Goal: Task Accomplishment & Management: Complete application form

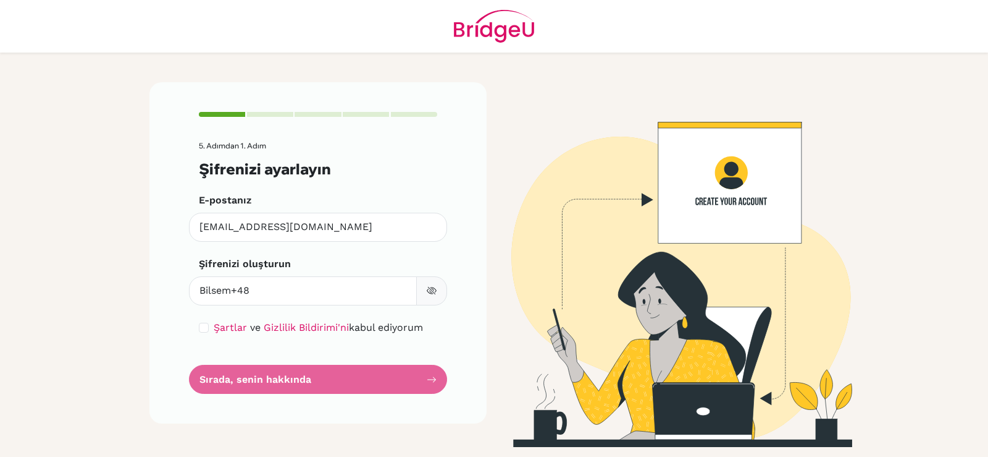
click at [335, 378] on form "5. Adımdan 1. Adım Şifrenizi ayarlayın E-postanız [EMAIL_ADDRESS][DOMAIN_NAME] …" at bounding box center [318, 267] width 238 height 252
click at [297, 377] on form "5. Adımdan 1. Adım Şifrenizi ayarlayın E-postanız [EMAIL_ADDRESS][DOMAIN_NAME] …" at bounding box center [318, 267] width 238 height 252
click at [437, 376] on div "5. Adımdan 1. Adım Şifrenizi ayarlayın E-postanız [EMAIL_ADDRESS][DOMAIN_NAME] …" at bounding box center [318, 252] width 337 height 341
click at [292, 369] on form "5. Adımdan 1. Adım Şifrenizi ayarlayın E-postanız [EMAIL_ADDRESS][DOMAIN_NAME] …" at bounding box center [318, 267] width 238 height 252
click at [282, 371] on form "5. Adımdan 1. Adım Şifrenizi ayarlayın E-postanız [EMAIL_ADDRESS][DOMAIN_NAME] …" at bounding box center [318, 267] width 238 height 252
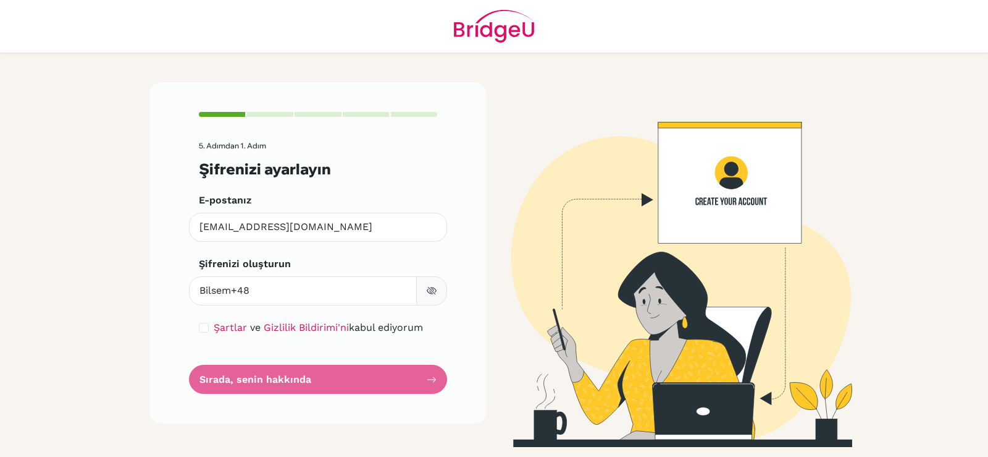
click at [282, 376] on form "5. Adımdan 1. Adım Şifrenizi ayarlayın E-postanız [EMAIL_ADDRESS][DOMAIN_NAME] …" at bounding box center [318, 267] width 238 height 252
click at [314, 329] on font "Gizlilik Bildirimi'ni" at bounding box center [306, 327] width 85 height 12
drag, startPoint x: 301, startPoint y: 397, endPoint x: 276, endPoint y: 376, distance: 32.4
click at [300, 397] on div "5. Adımdan 1. Adım Şifrenizi ayarlayın E-postanız [EMAIL_ADDRESS][DOMAIN_NAME] …" at bounding box center [318, 252] width 337 height 341
click at [276, 376] on form "5. Adımdan 1. Adım Şifrenizi ayarlayın E-postanız [EMAIL_ADDRESS][DOMAIN_NAME] …" at bounding box center [318, 267] width 238 height 252
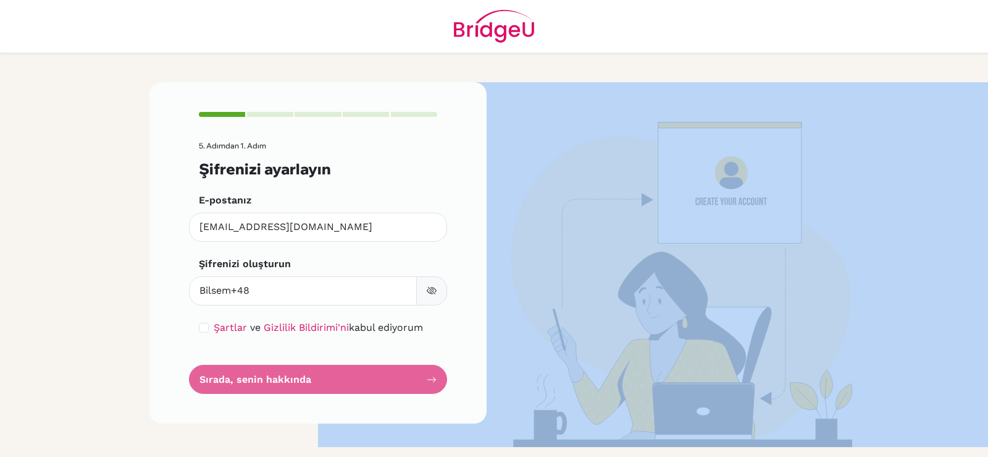
click at [276, 376] on form "5. Adımdan 1. Adım Şifrenizi ayarlayın E-postanız [EMAIL_ADDRESS][DOMAIN_NAME] …" at bounding box center [318, 267] width 238 height 252
click at [628, 269] on img at bounding box center [670, 264] width 704 height 364
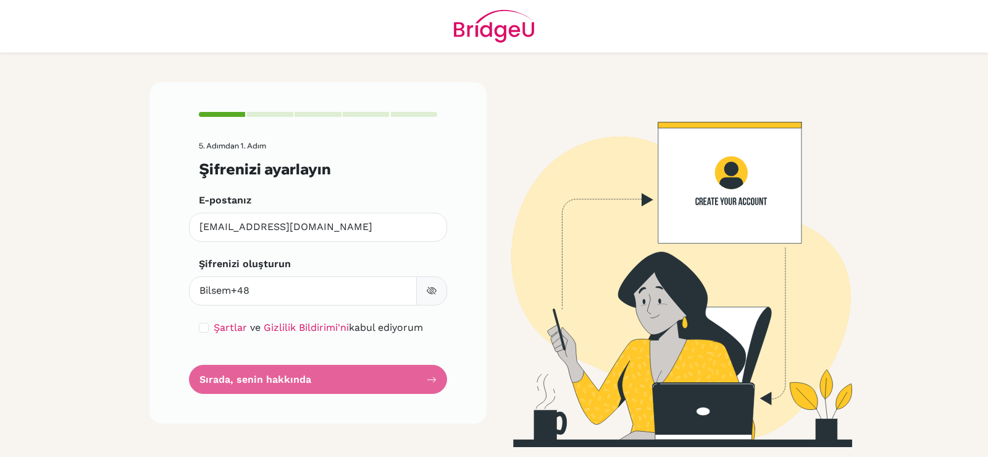
click at [243, 71] on div "5. Adımdan 1. Adım Şifrenizi ayarlayın E-postanız [EMAIL_ADDRESS][DOMAIN_NAME] …" at bounding box center [494, 255] width 704 height 404
click at [300, 398] on div "5. Adımdan 1. Adım Şifrenizi ayarlayın E-postanız [EMAIL_ADDRESS][DOMAIN_NAME] …" at bounding box center [318, 252] width 337 height 341
drag, startPoint x: 293, startPoint y: 391, endPoint x: 287, endPoint y: 384, distance: 9.3
click at [293, 390] on form "5. Adımdan 1. Adım Şifrenizi ayarlayın E-postanız [EMAIL_ADDRESS][DOMAIN_NAME] …" at bounding box center [318, 267] width 238 height 252
click at [287, 384] on form "5. Adımdan 1. Adım Şifrenizi ayarlayın E-postanız [EMAIL_ADDRESS][DOMAIN_NAME] …" at bounding box center [318, 267] width 238 height 252
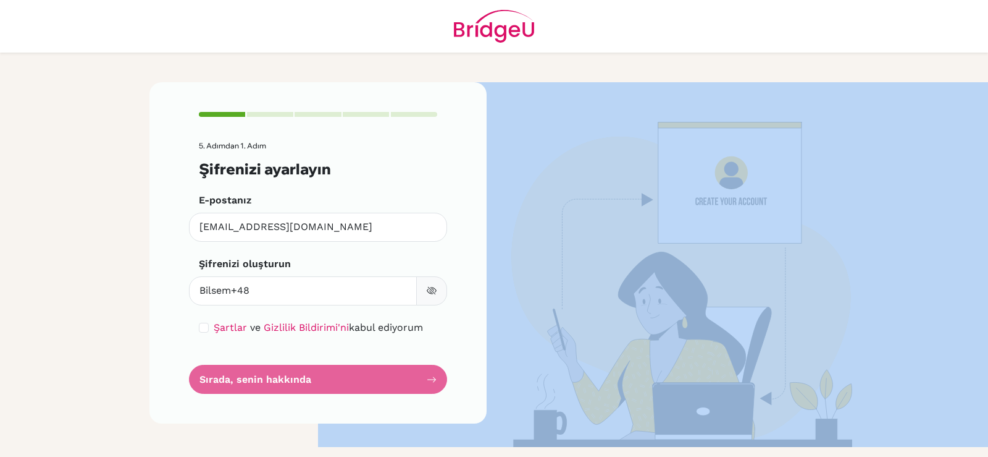
click at [287, 384] on form "5. Adımdan 1. Adım Şifrenizi ayarlayın E-postanız [EMAIL_ADDRESS][DOMAIN_NAME] …" at bounding box center [318, 267] width 238 height 252
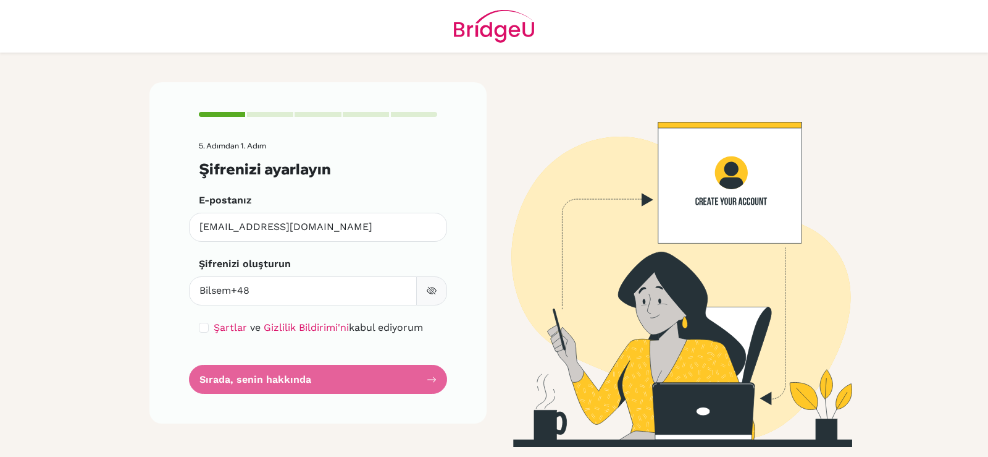
click at [83, 350] on main "5. Adımdan 1. Adım Şifrenizi ayarlayın E-postanız [EMAIL_ADDRESS][DOMAIN_NAME] …" at bounding box center [494, 228] width 988 height 457
click at [258, 290] on input "Bilsem+48" at bounding box center [303, 290] width 228 height 29
click at [204, 291] on input "Bilsem+48" at bounding box center [303, 290] width 228 height 29
type input "bilsem+48"
click at [292, 384] on form "5. Adımdan 1. Adım Şifrenizi ayarlayın E-postanız [EMAIL_ADDRESS][DOMAIN_NAME] …" at bounding box center [318, 267] width 238 height 252
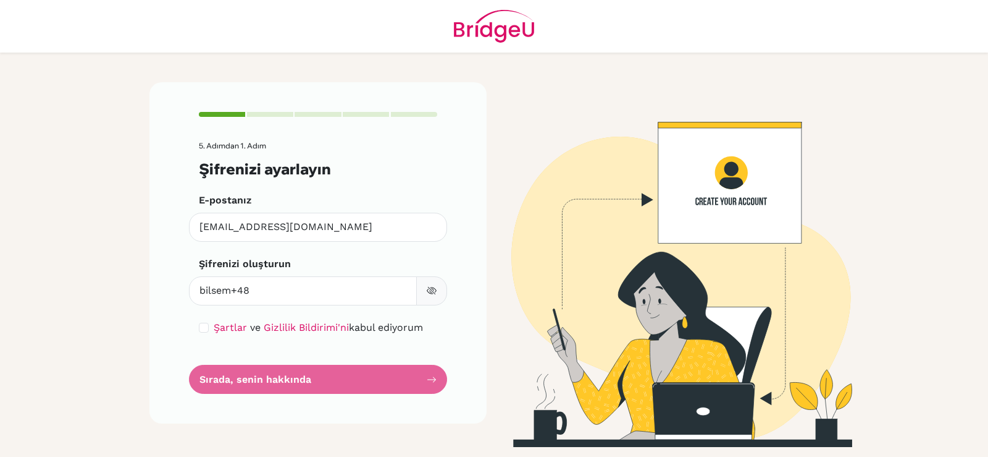
click at [292, 384] on form "5. Adımdan 1. Adım Şifrenizi ayarlayın E-postanız [EMAIL_ADDRESS][DOMAIN_NAME] …" at bounding box center [318, 267] width 238 height 252
click at [434, 287] on icon "button" at bounding box center [432, 290] width 10 height 10
click at [350, 378] on form "5. Adımdan 1. Adım Şifrenizi ayarlayın E-postanız [EMAIL_ADDRESS][DOMAIN_NAME] …" at bounding box center [318, 267] width 238 height 252
click at [284, 381] on form "5. Adımdan 1. Adım Şifrenizi ayarlayın E-postanız [EMAIL_ADDRESS][DOMAIN_NAME] …" at bounding box center [318, 267] width 238 height 252
click at [169, 406] on div "5. Adımdan 1. Adım Şifrenizi ayarlayın E-postanız [EMAIL_ADDRESS][DOMAIN_NAME] …" at bounding box center [318, 252] width 337 height 341
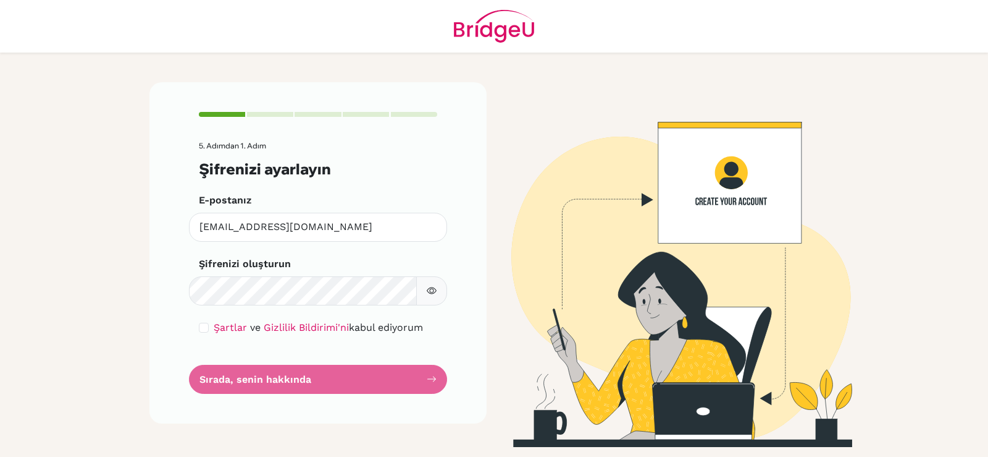
click at [434, 293] on icon "button" at bounding box center [432, 290] width 10 height 7
drag, startPoint x: 253, startPoint y: 374, endPoint x: 263, endPoint y: 380, distance: 11.3
click at [253, 375] on form "5. Adımdan 1. Adım Şifrenizi ayarlayın E-postanız [EMAIL_ADDRESS][DOMAIN_NAME] …" at bounding box center [318, 267] width 238 height 252
click at [363, 397] on div "5. Adımdan 1. Adım Şifrenizi ayarlayın E-postanız [EMAIL_ADDRESS][DOMAIN_NAME] …" at bounding box center [318, 252] width 337 height 341
click at [408, 389] on form "5. Adımdan 1. Adım Şifrenizi ayarlayın E-postanız [EMAIL_ADDRESS][DOMAIN_NAME] …" at bounding box center [318, 267] width 238 height 252
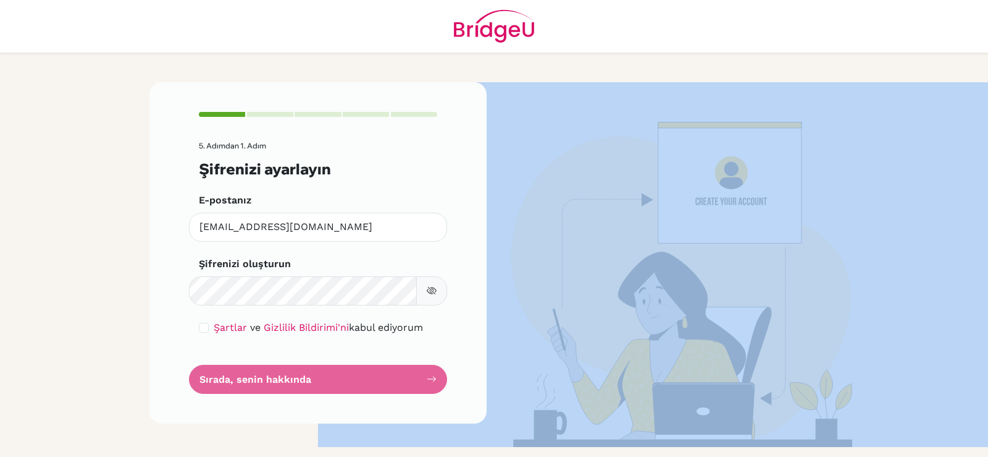
click at [405, 385] on form "5. Adımdan 1. Adım Şifrenizi ayarlayın E-postanız [EMAIL_ADDRESS][DOMAIN_NAME] …" at bounding box center [318, 267] width 238 height 252
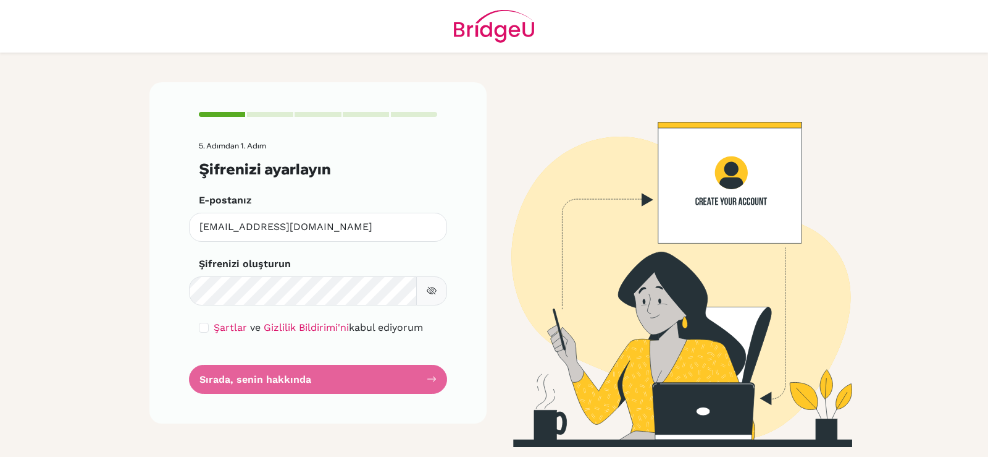
drag, startPoint x: 405, startPoint y: 385, endPoint x: 266, endPoint y: 347, distance: 144.3
click at [395, 378] on form "5. Adımdan 1. Adım Şifrenizi ayarlayın E-postanız [EMAIL_ADDRESS][DOMAIN_NAME] …" at bounding box center [318, 267] width 238 height 252
click at [201, 331] on input "checkbox" at bounding box center [204, 327] width 10 height 10
checkbox input "true"
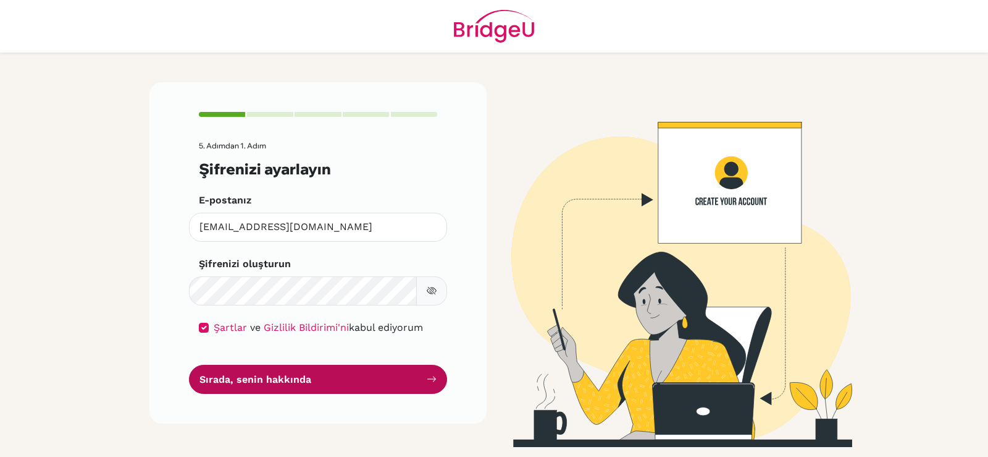
click at [323, 382] on button "Sırada, senin hakkında" at bounding box center [318, 378] width 258 height 29
